Goal: Check status: Check status

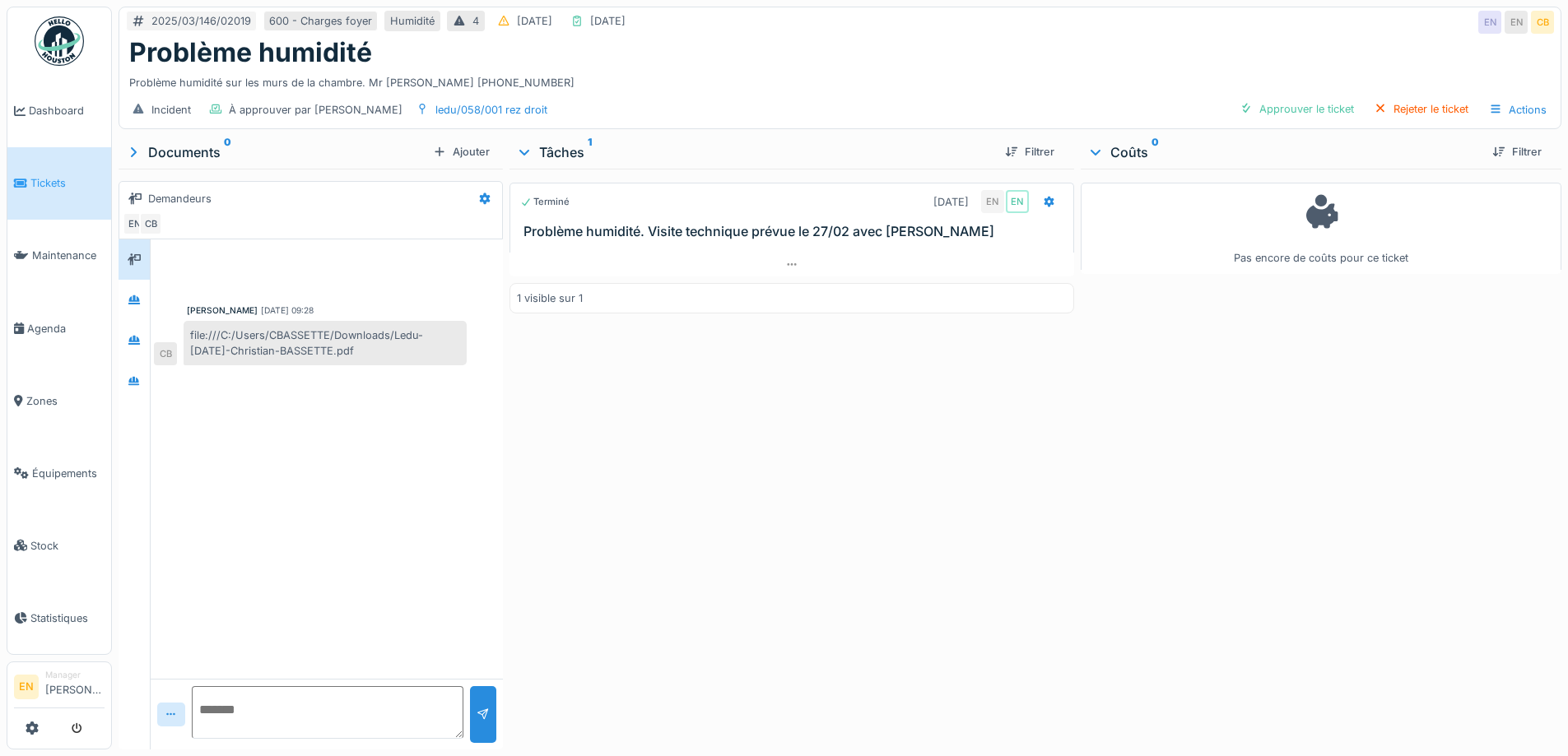
click at [1048, 48] on div "Problème humidité" at bounding box center [840, 52] width 1421 height 31
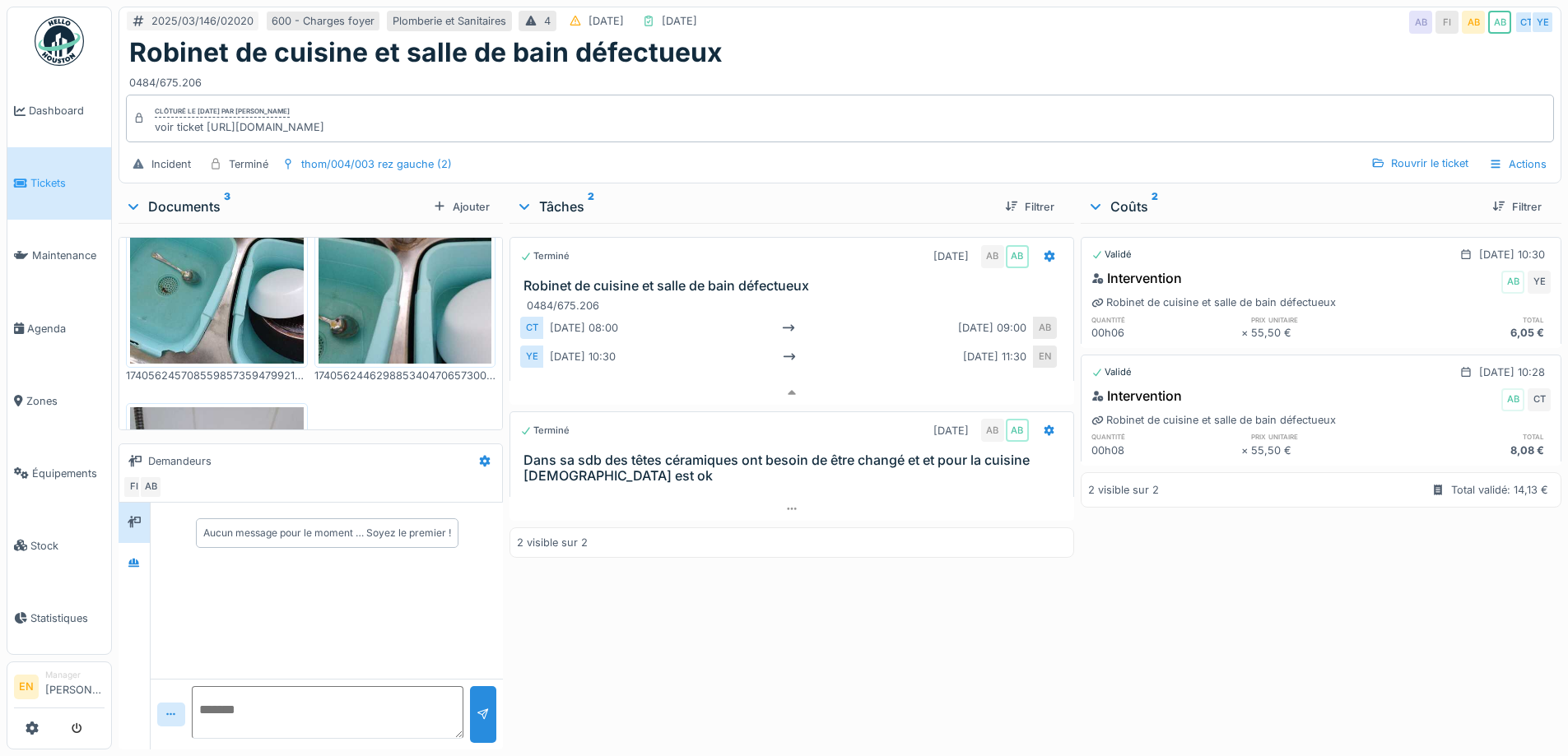
scroll to position [165, 0]
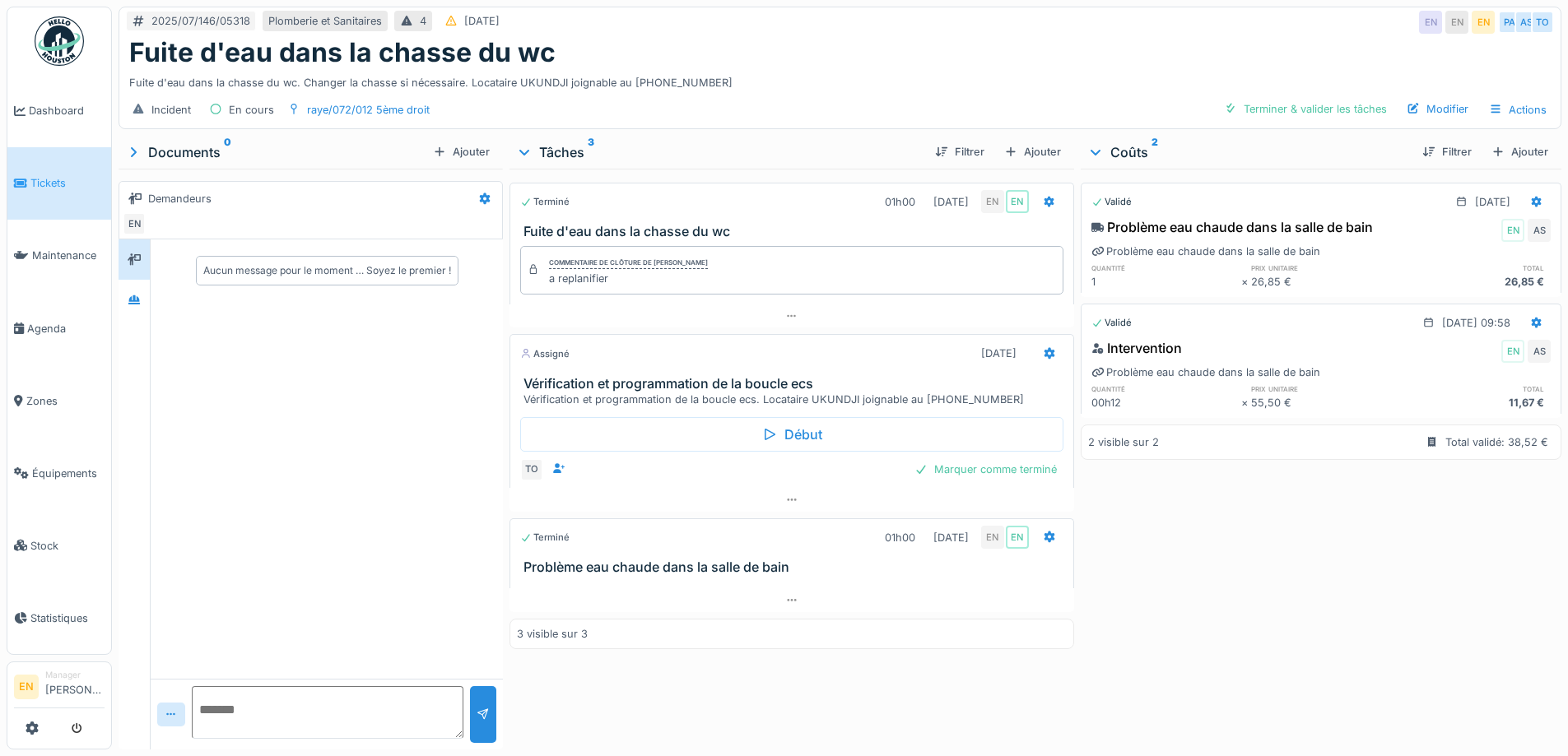
click at [359, 592] on div "Aucun message pour le moment … Soyez le premier !" at bounding box center [326, 459] width 352 height 439
click at [350, 502] on div "Aucun message pour le moment … Soyez le premier !" at bounding box center [326, 459] width 352 height 439
click at [128, 294] on icon at bounding box center [133, 300] width 13 height 11
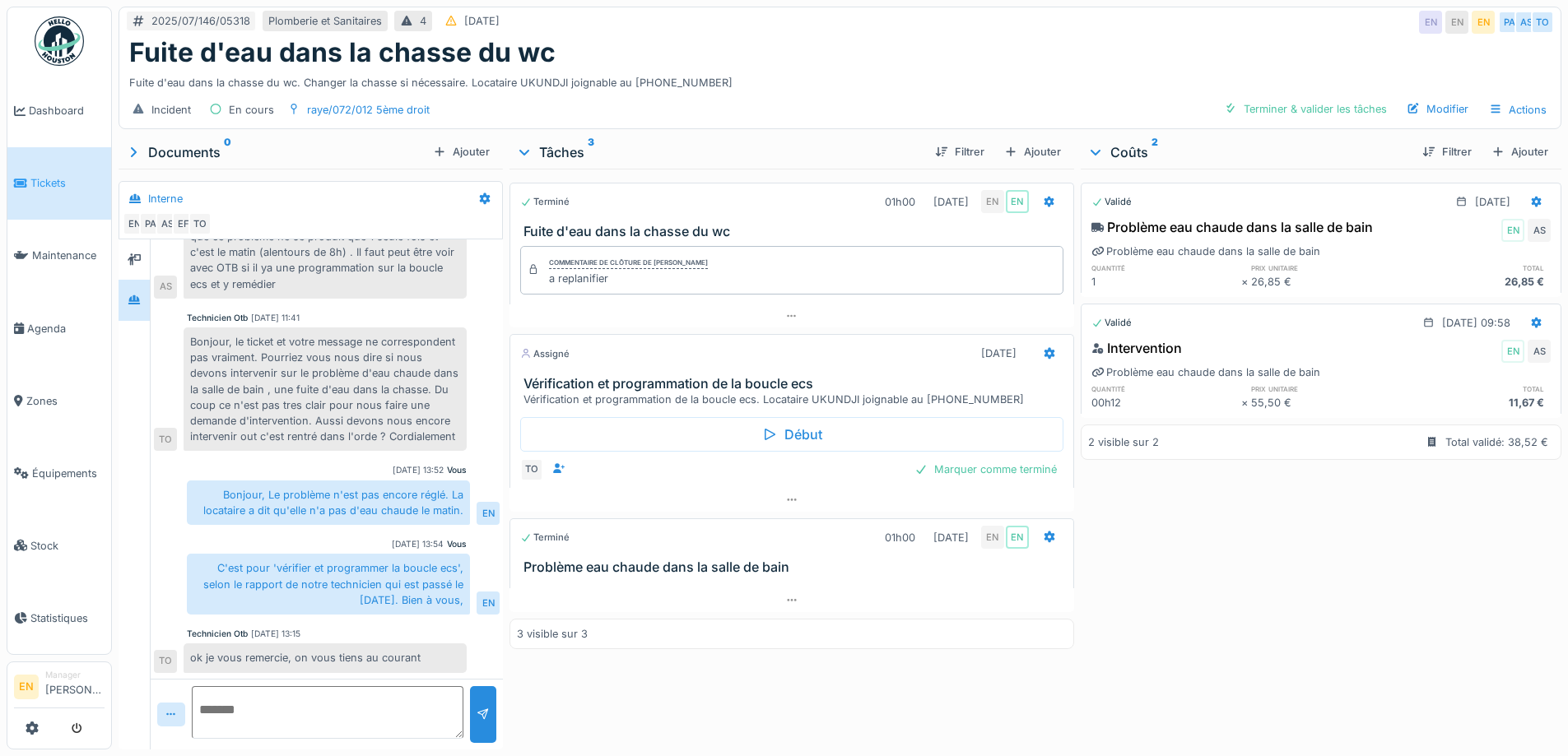
scroll to position [0, 0]
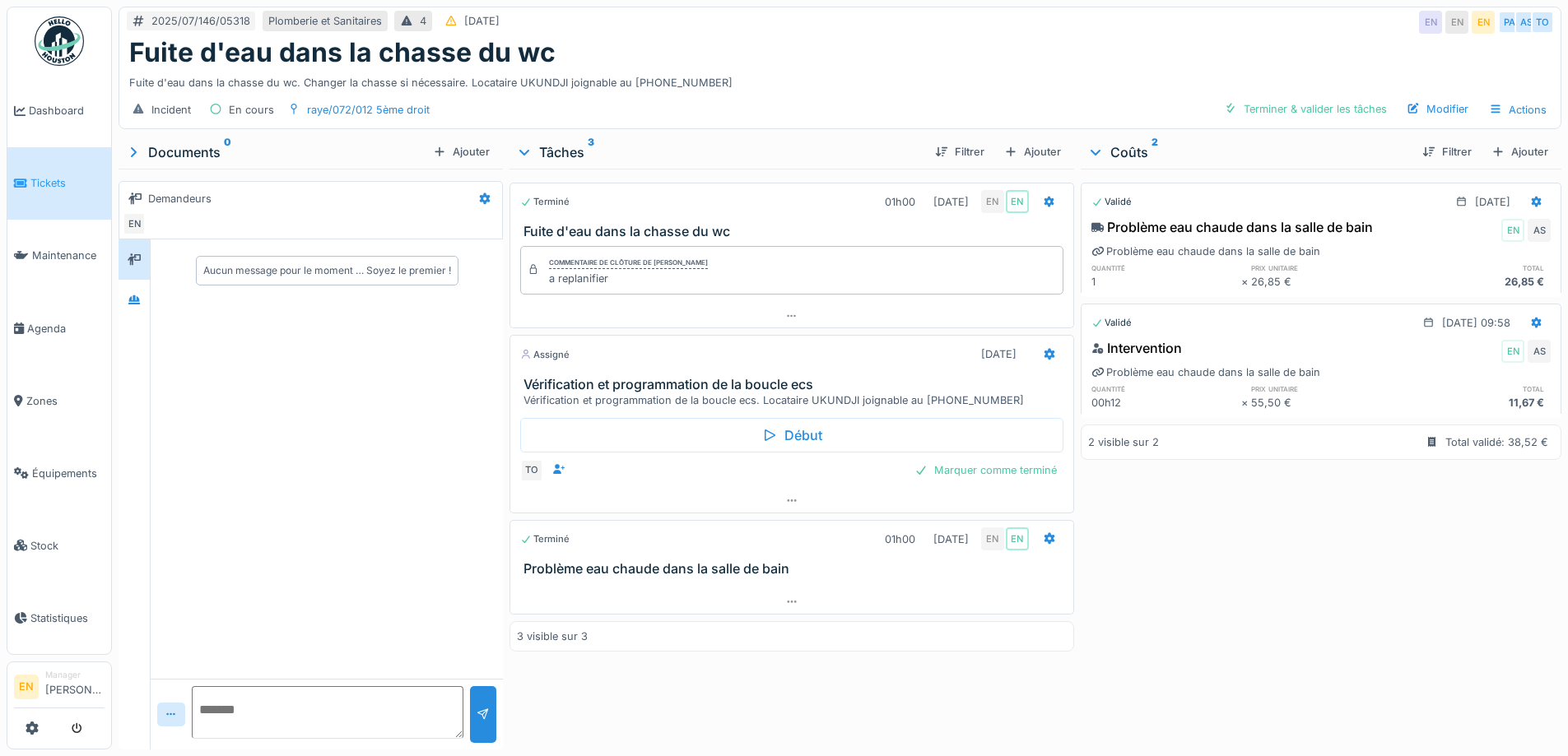
drag, startPoint x: 237, startPoint y: 434, endPoint x: 155, endPoint y: 315, distance: 144.5
click at [236, 427] on div "Aucun message pour le moment … Soyez le premier !" at bounding box center [326, 459] width 352 height 439
click at [138, 303] on icon at bounding box center [133, 300] width 13 height 11
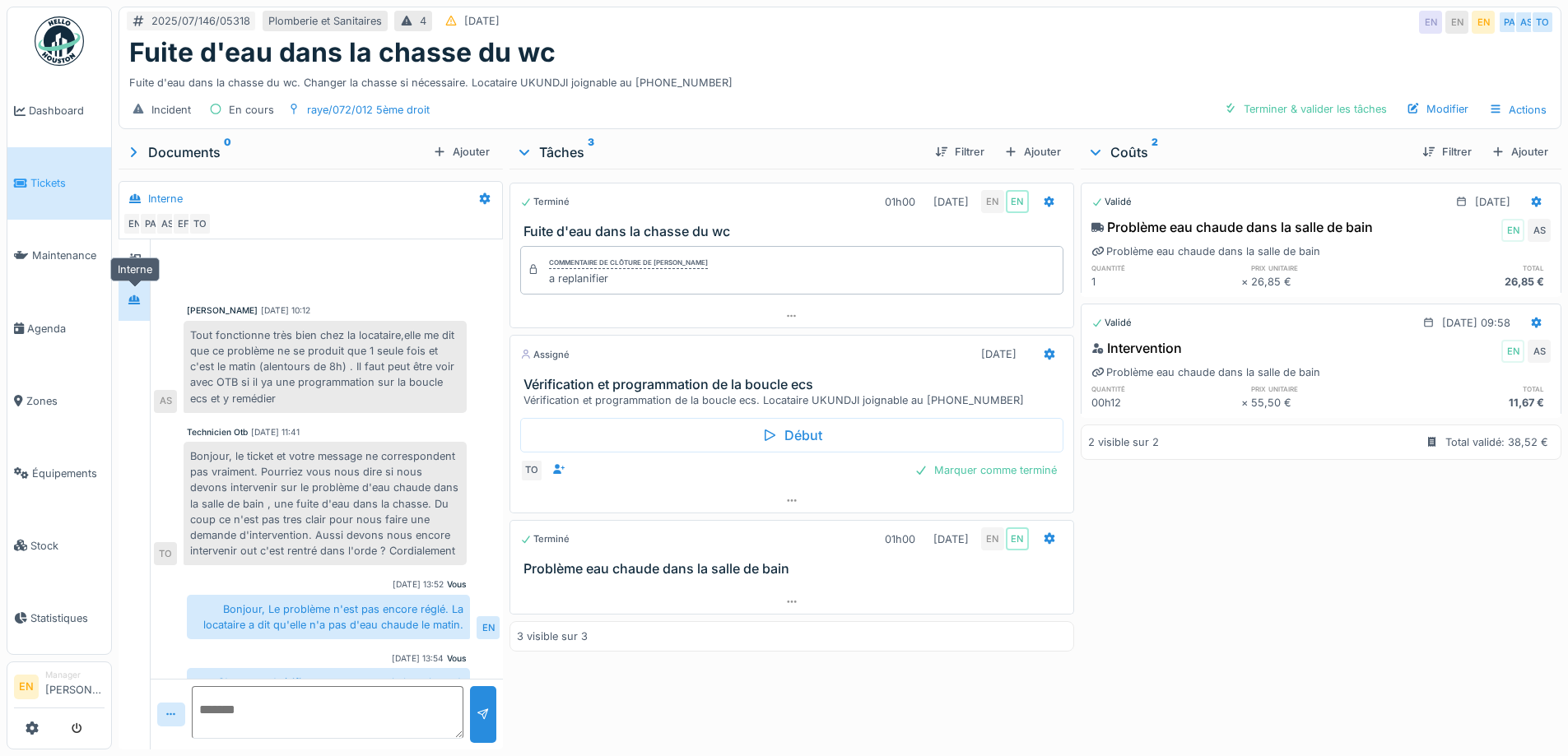
scroll to position [116, 0]
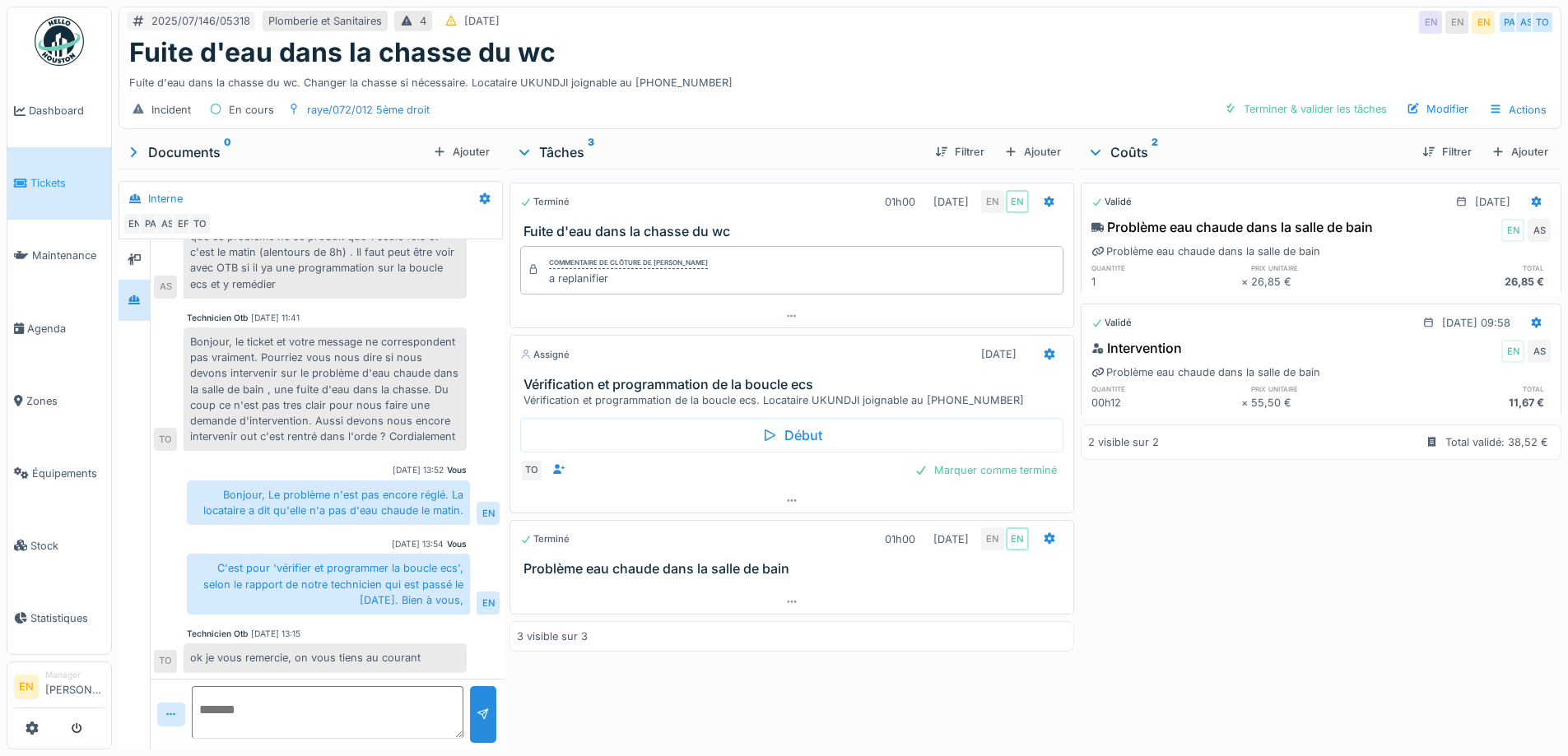
click at [280, 485] on div "Bonjour, Le problème n'est pas encore réglé. La locataire a dit qu'elle n'a pas…" at bounding box center [328, 503] width 283 height 44
click at [200, 487] on div "Bonjour, Le problème n'est pas encore réglé. La locataire a dit qu'elle n'a pas…" at bounding box center [328, 503] width 283 height 44
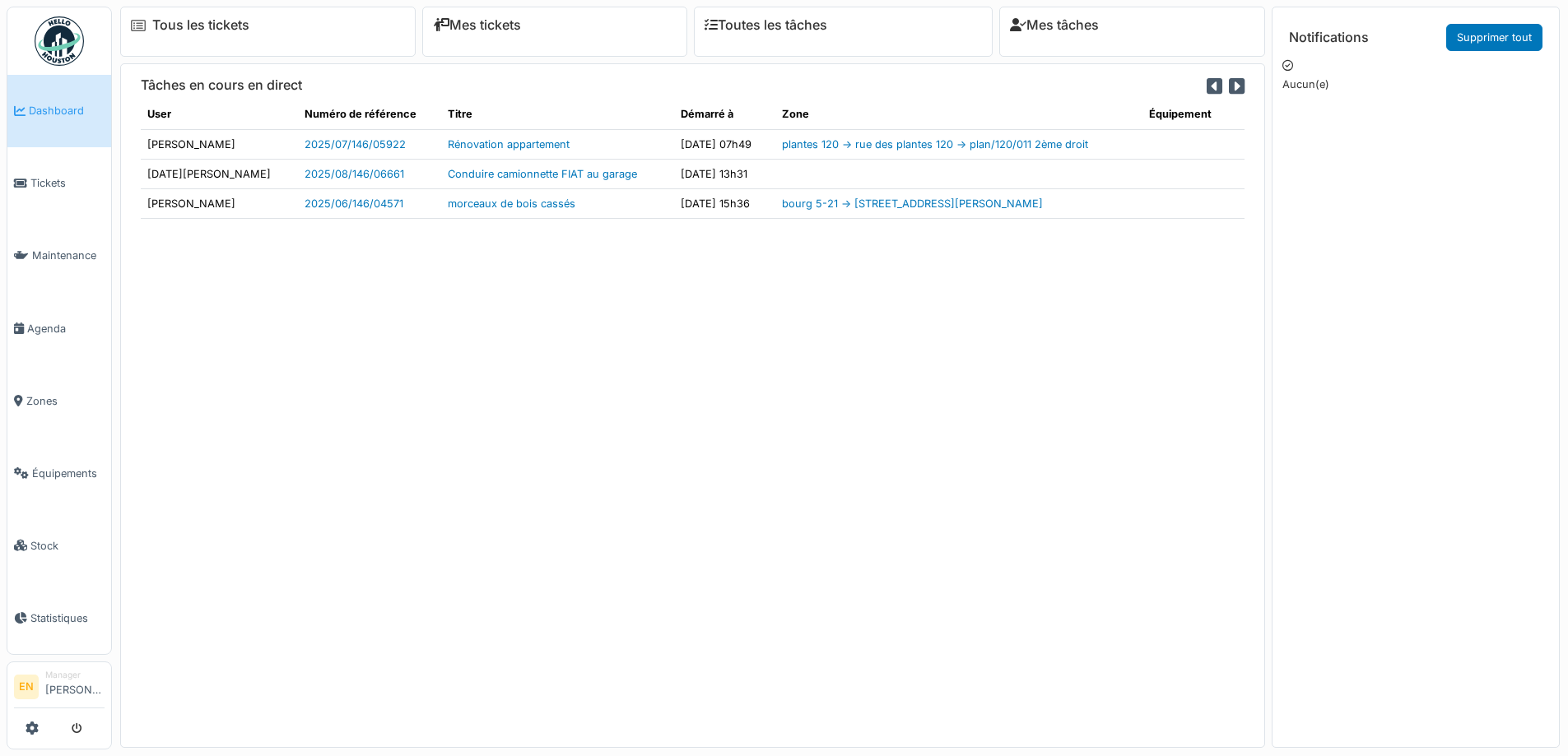
click at [823, 486] on div "Tâches en cours en direct User Numéro de référence Titre Démarré à Zone Équipem…" at bounding box center [692, 405] width 1145 height 684
